Goal: Task Accomplishment & Management: Complete application form

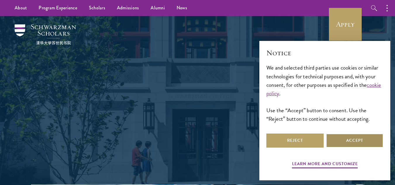
click at [370, 141] on button "Accept" at bounding box center [354, 141] width 57 height 14
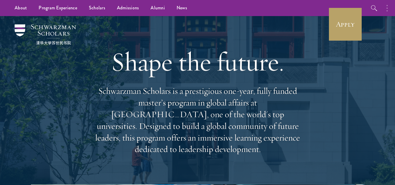
drag, startPoint x: 398, startPoint y: 16, endPoint x: 393, endPoint y: 4, distance: 12.7
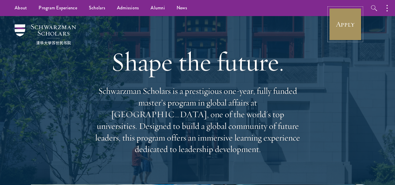
click at [342, 29] on link "Apply" at bounding box center [345, 24] width 33 height 33
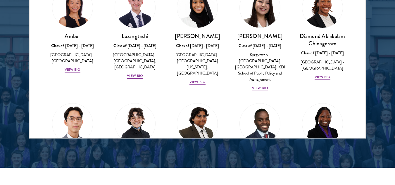
scroll to position [804, 0]
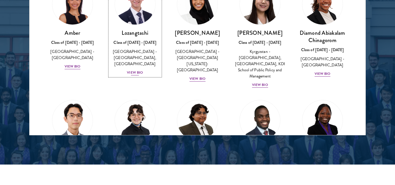
click at [136, 73] on div "View Bio" at bounding box center [135, 73] width 16 height 6
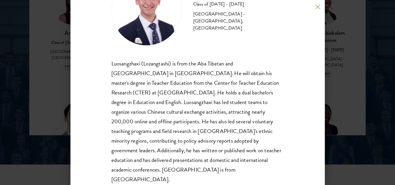
scroll to position [49, 0]
